Goal: Information Seeking & Learning: Find specific fact

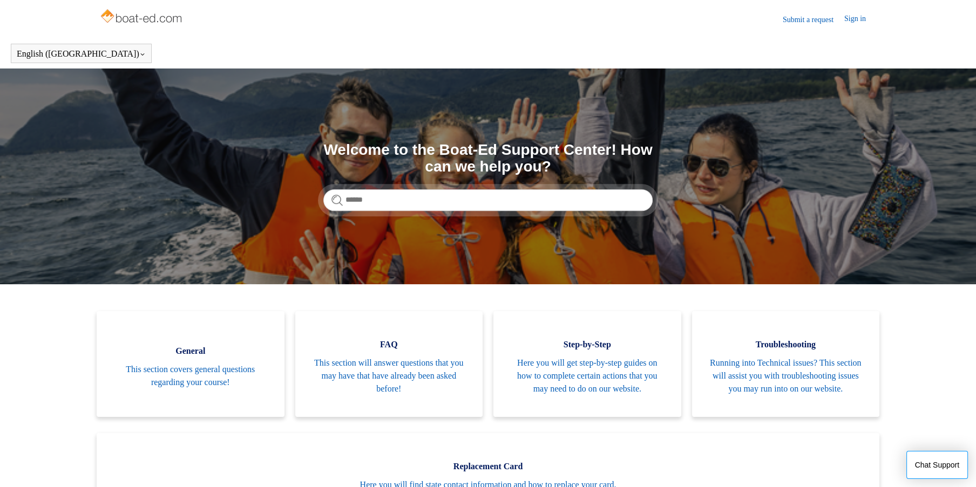
click at [858, 23] on link "Sign in" at bounding box center [860, 19] width 32 height 13
click at [567, 200] on input "Search" at bounding box center [487, 200] width 329 height 22
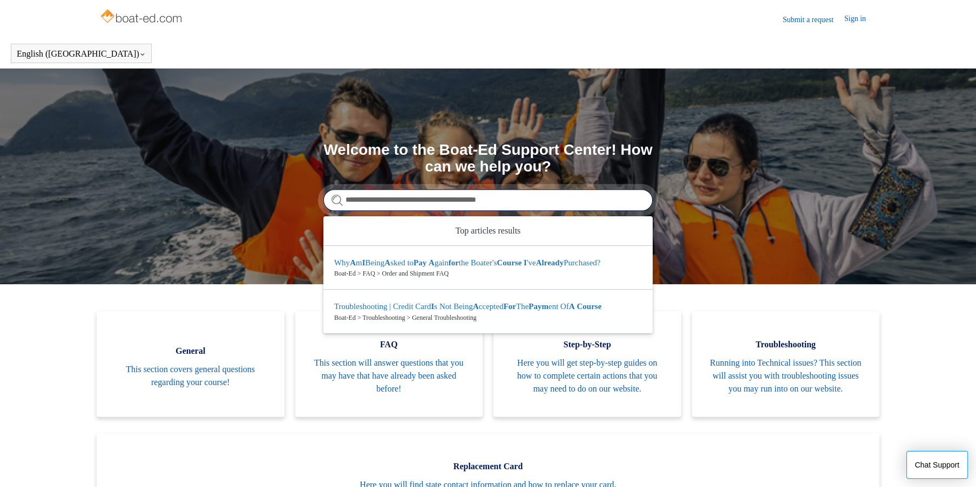
type input "**********"
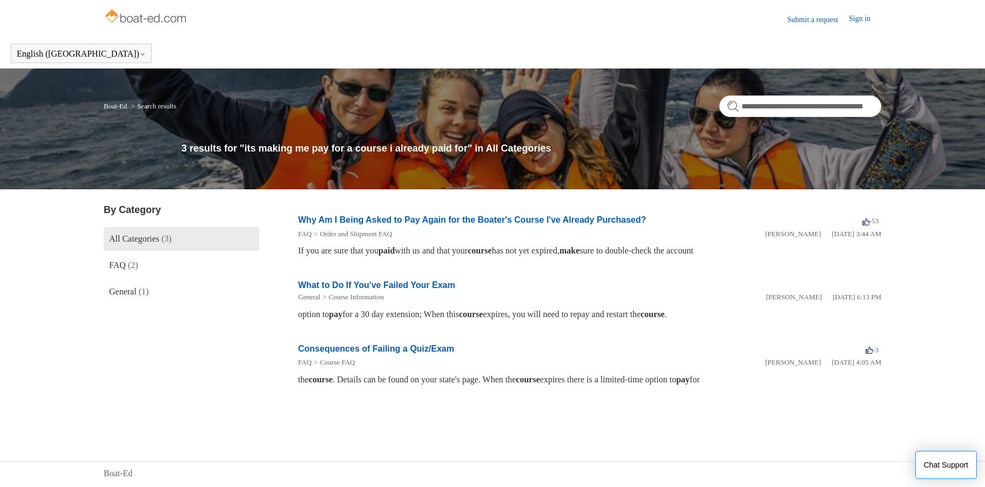
click at [510, 222] on link "Why Am I Being Asked to Pay Again for the Boater's Course I've Already Purchase…" at bounding box center [472, 219] width 348 height 9
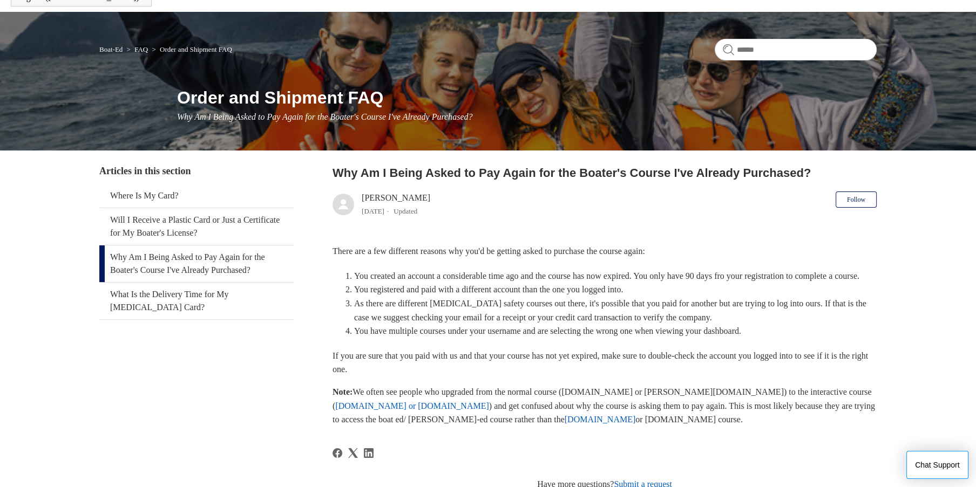
scroll to position [58, 0]
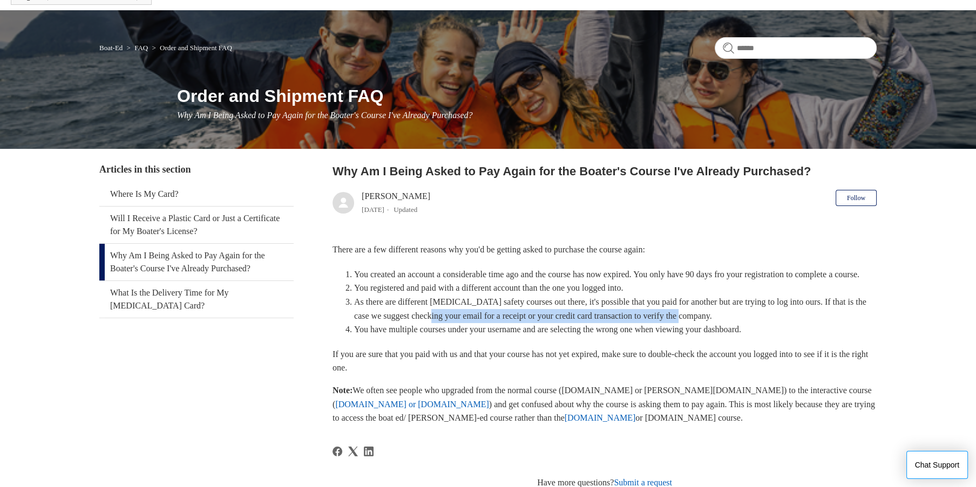
drag, startPoint x: 464, startPoint y: 332, endPoint x: 743, endPoint y: 334, distance: 279.1
click at [743, 323] on li "As there are different [MEDICAL_DATA] safety courses out there, it's possible t…" at bounding box center [615, 309] width 523 height 28
click at [766, 323] on li "As there are different [MEDICAL_DATA] safety courses out there, it's possible t…" at bounding box center [615, 309] width 523 height 28
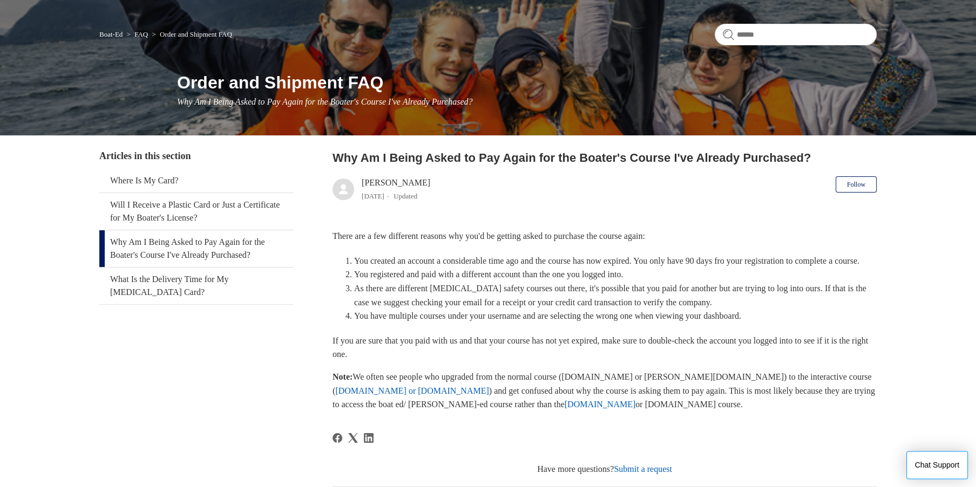
scroll to position [0, 0]
